Goal: Task Accomplishment & Management: Use online tool/utility

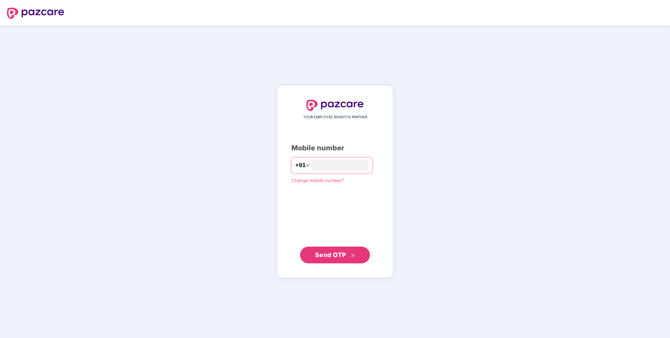
type input "**********"
click at [351, 253] on span "Send OTP" at bounding box center [335, 255] width 40 height 10
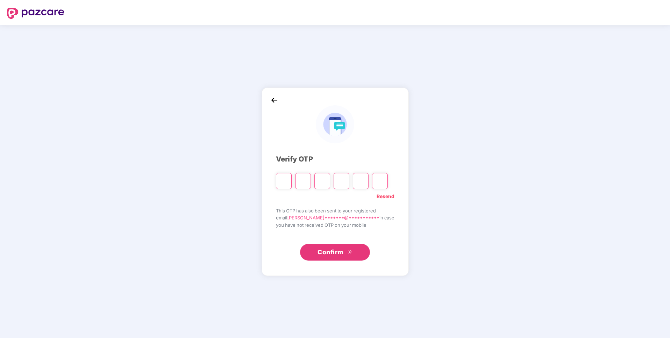
paste input "*"
type input "*"
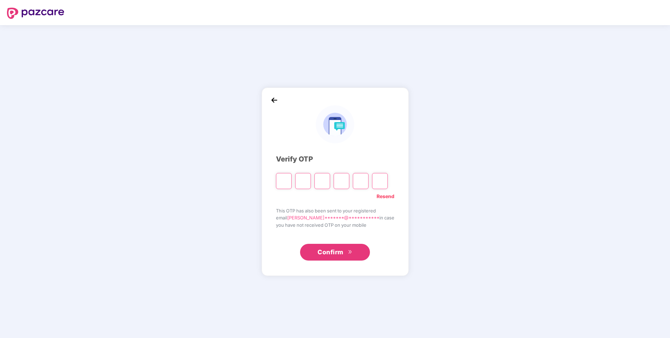
type input "*"
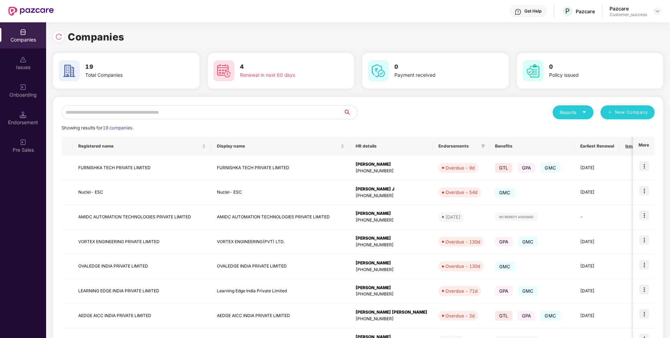
click at [178, 118] on input "text" at bounding box center [202, 112] width 282 height 14
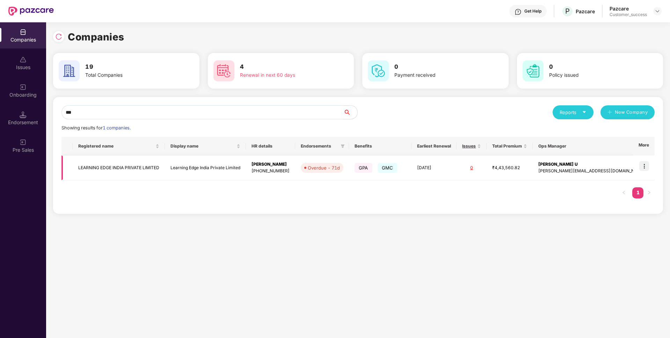
type input "***"
click at [121, 167] on td "LEARNING EDGE INDIA PRIVATE LIMITED" at bounding box center [119, 168] width 92 height 25
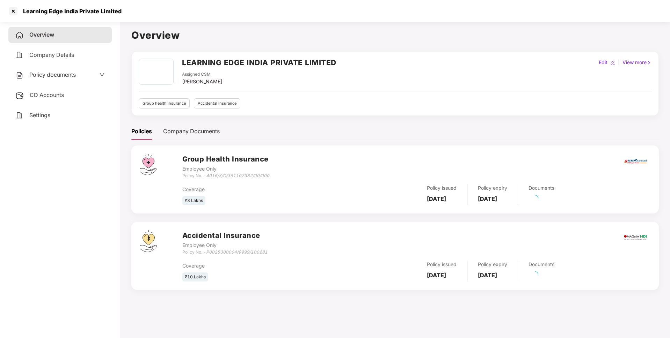
click at [53, 12] on div "Learning Edge India Private Limited" at bounding box center [70, 11] width 103 height 7
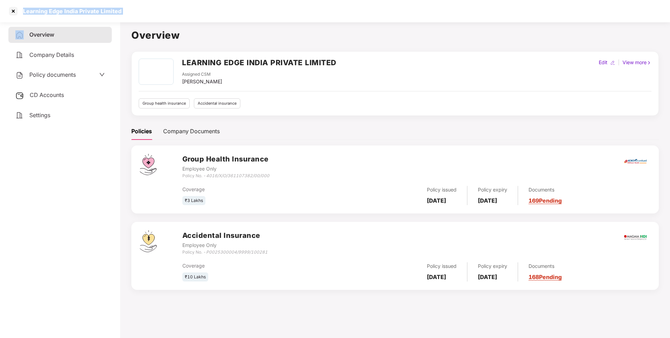
click at [53, 12] on div "Learning Edge India Private Limited" at bounding box center [70, 11] width 103 height 7
copy div "Learning Edge India Private Limited"
